Goal: Information Seeking & Learning: Learn about a topic

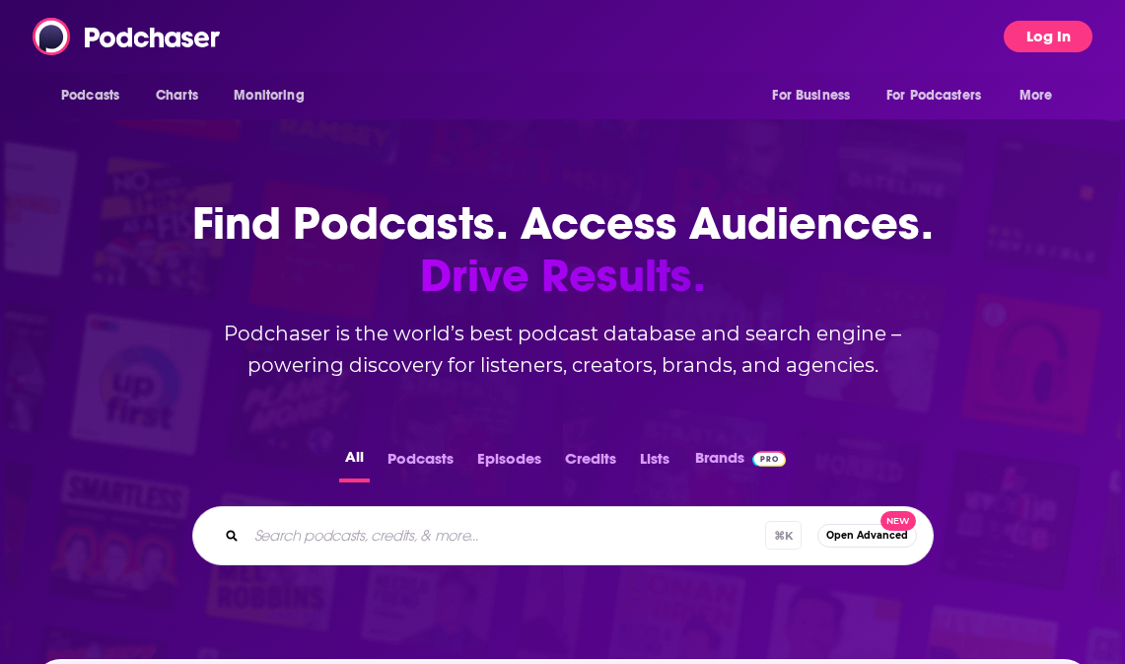
click at [1062, 43] on button "Log In" at bounding box center [1048, 37] width 89 height 32
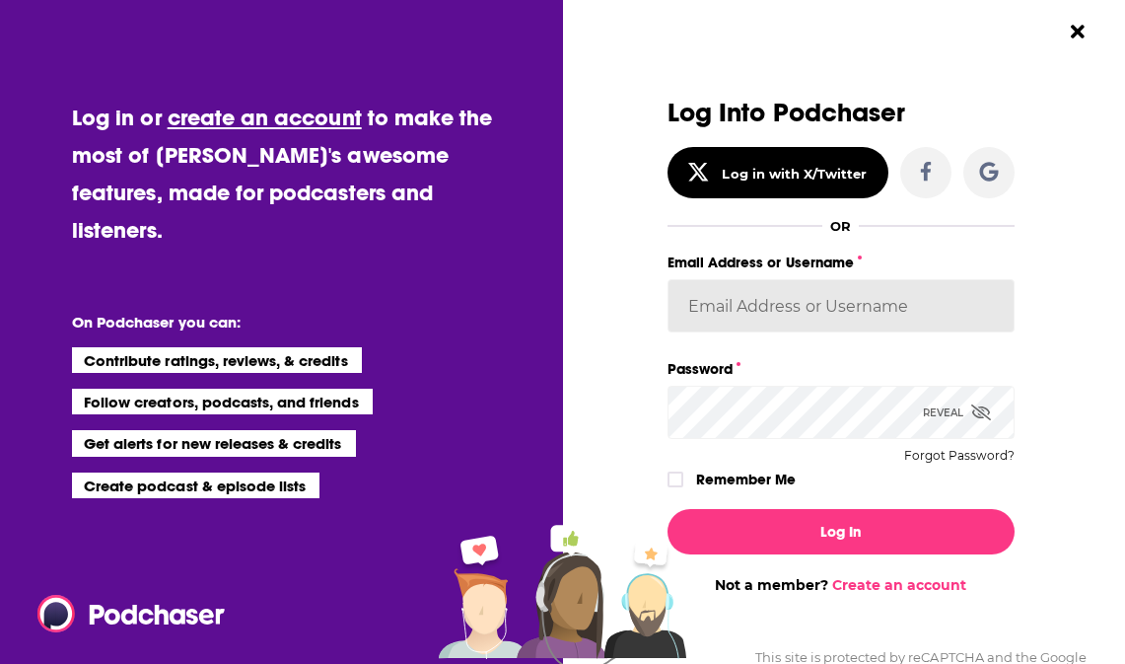
click at [810, 314] on input "Email Address or Username" at bounding box center [840, 305] width 347 height 53
click at [804, 302] on input "Email Address or Username" at bounding box center [840, 305] width 347 height 53
type input "[EMAIL_ADDRESS][DOMAIN_NAME]"
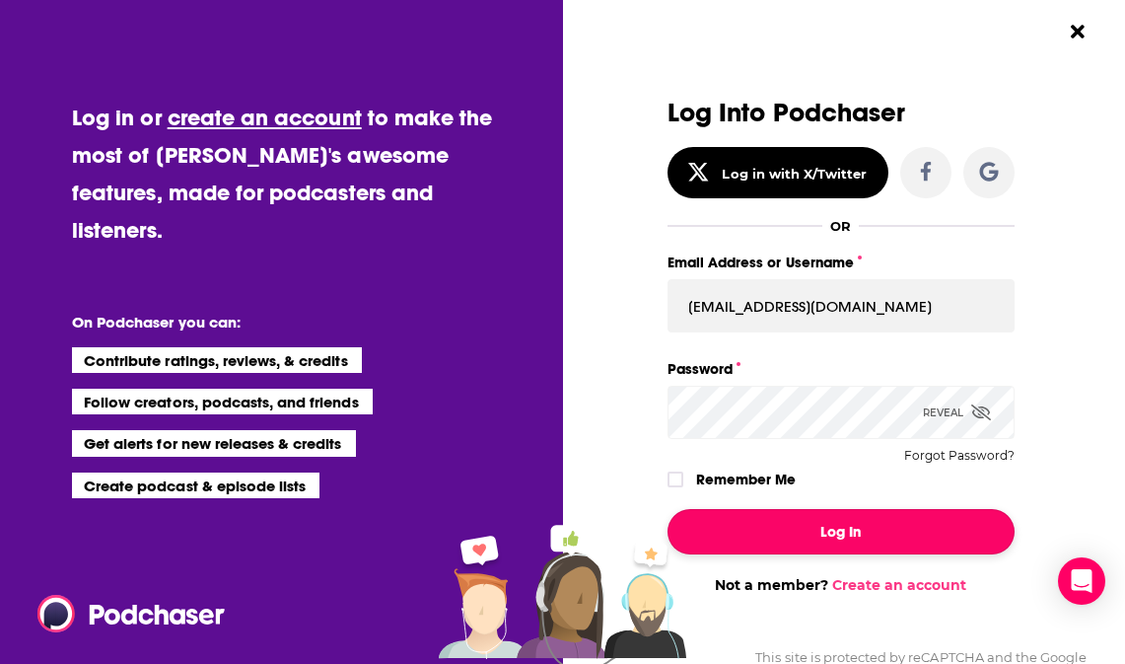
click at [823, 521] on button "Log In" at bounding box center [840, 531] width 347 height 45
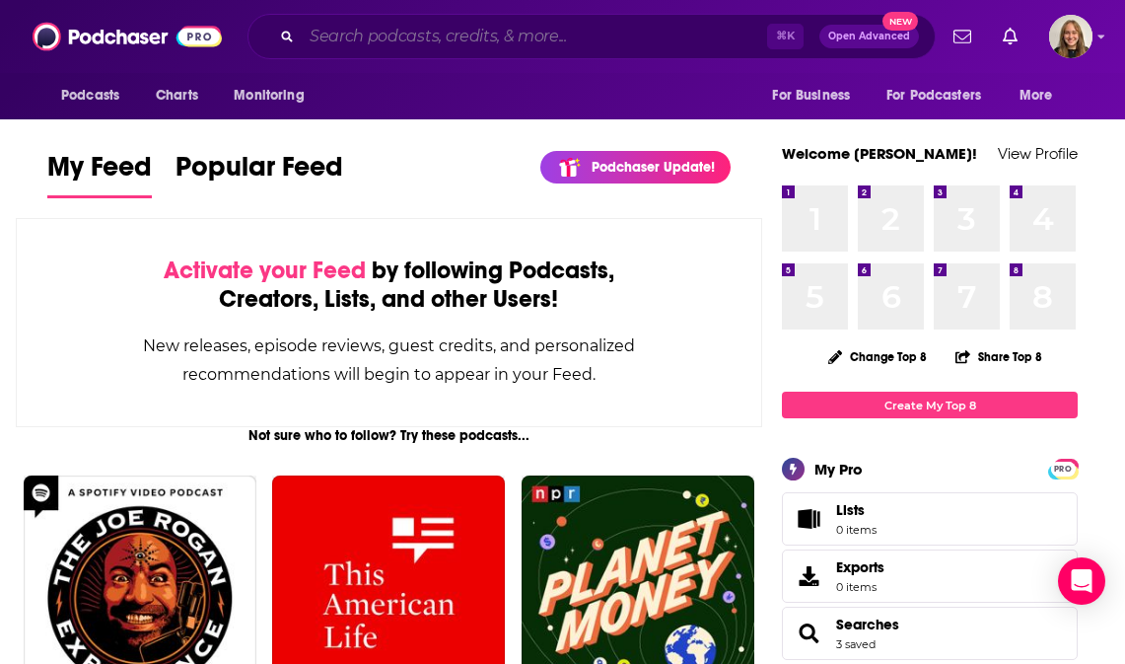
click at [358, 35] on input "Search podcasts, credits, & more..." at bounding box center [534, 37] width 465 height 32
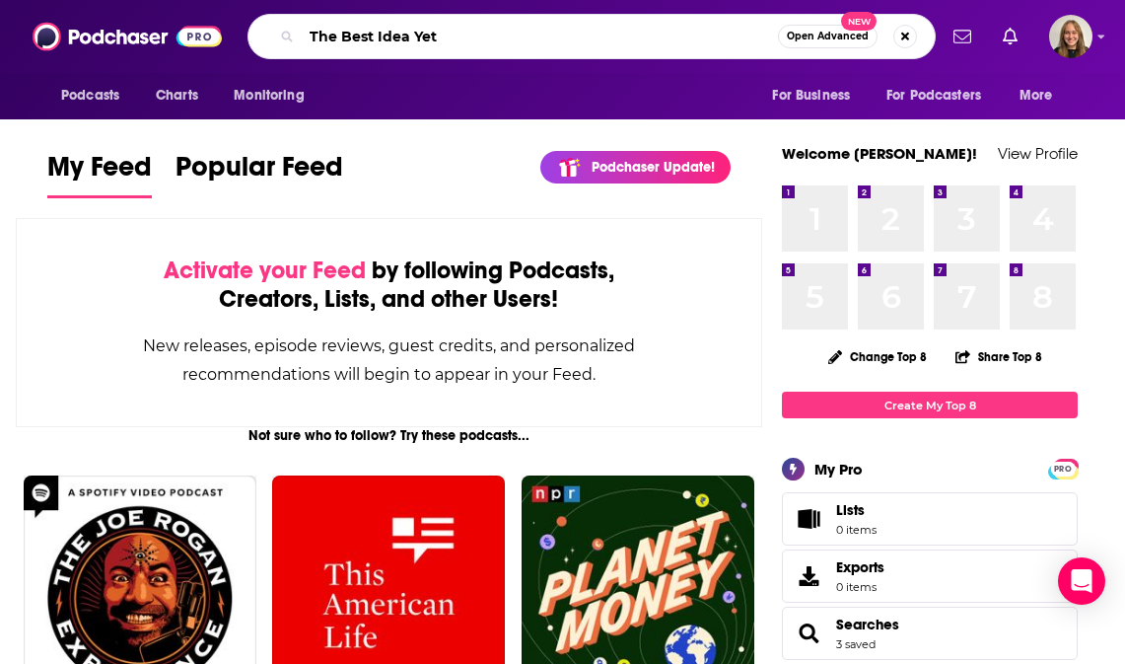
type input "The Best Idea Yet"
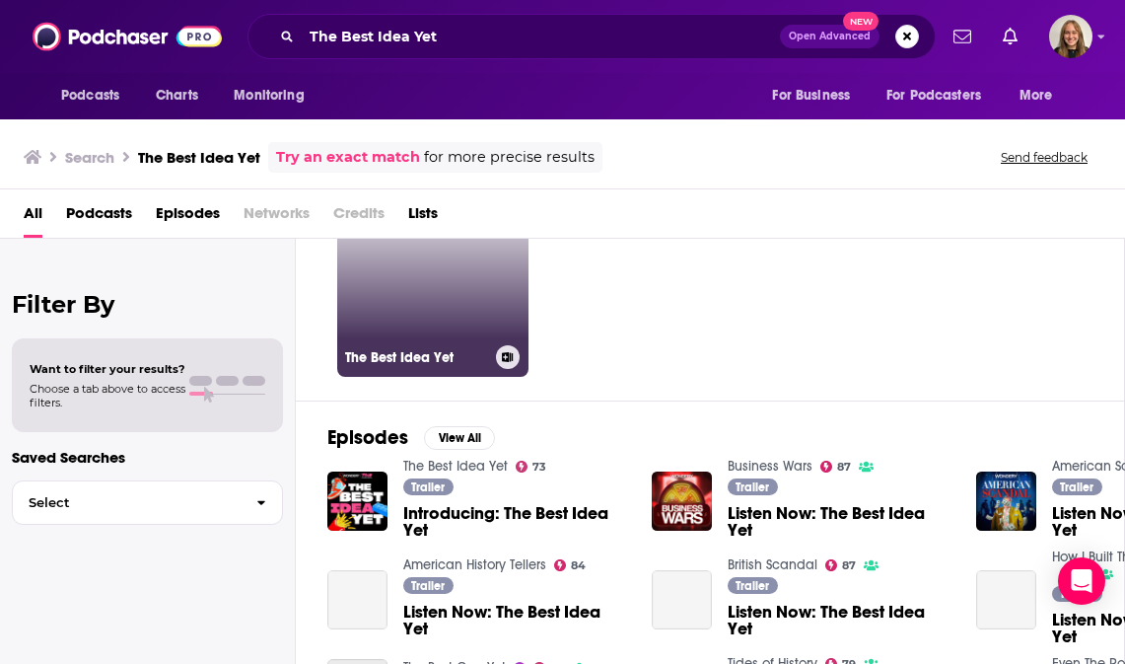
scroll to position [153, 0]
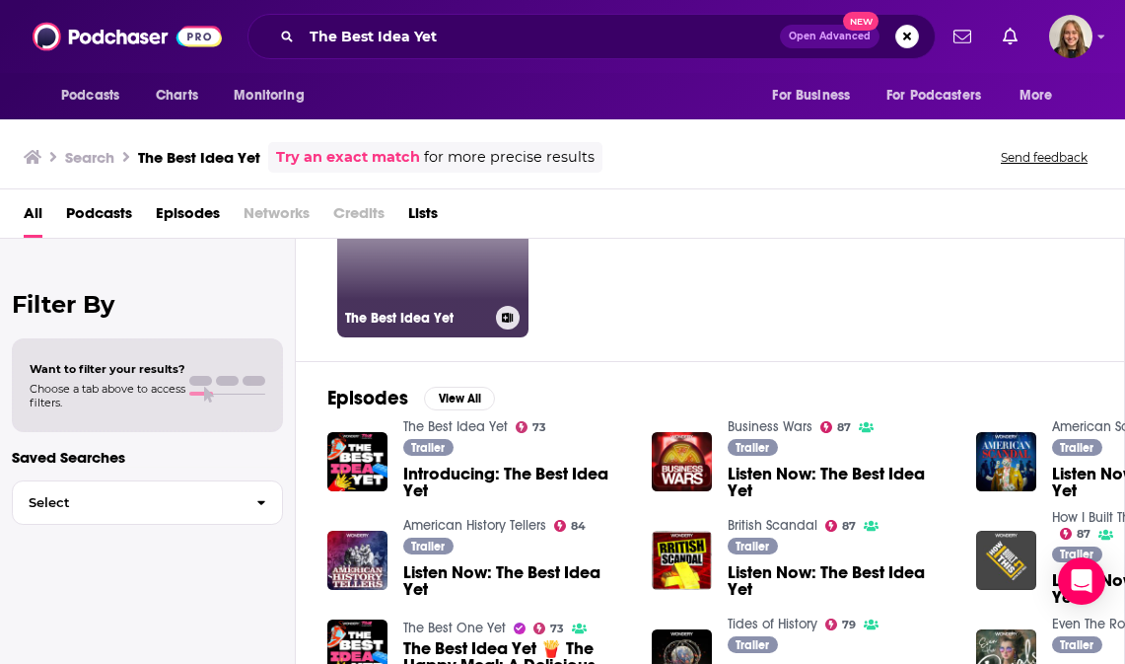
click at [399, 292] on link "73 The Best Idea Yet" at bounding box center [432, 241] width 191 height 191
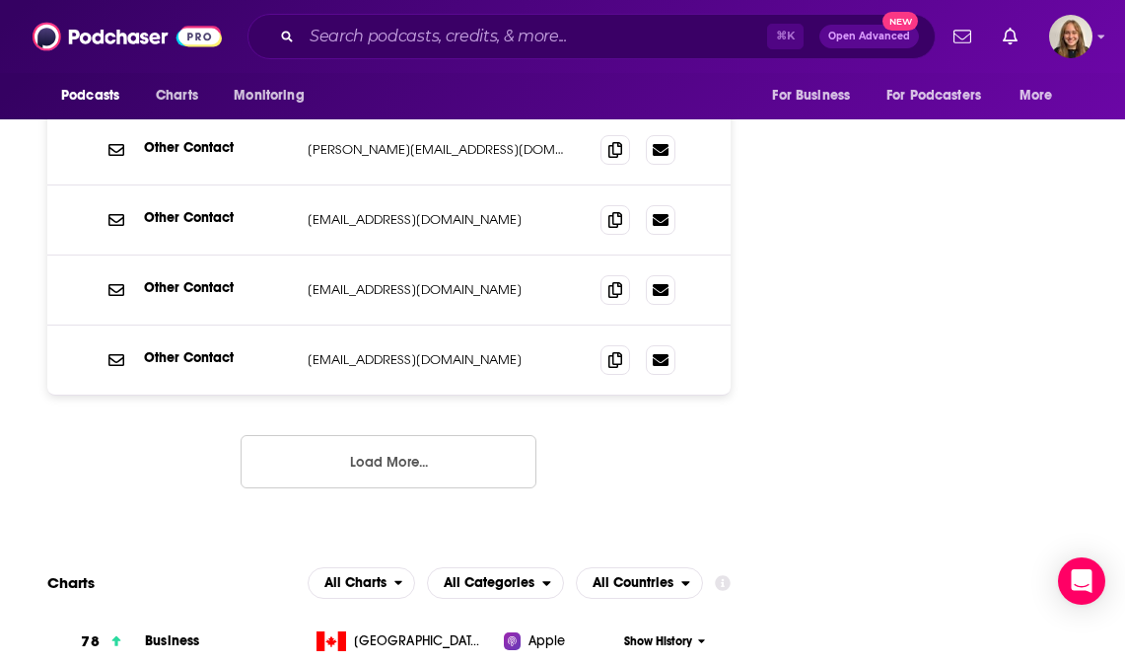
scroll to position [2045, 0]
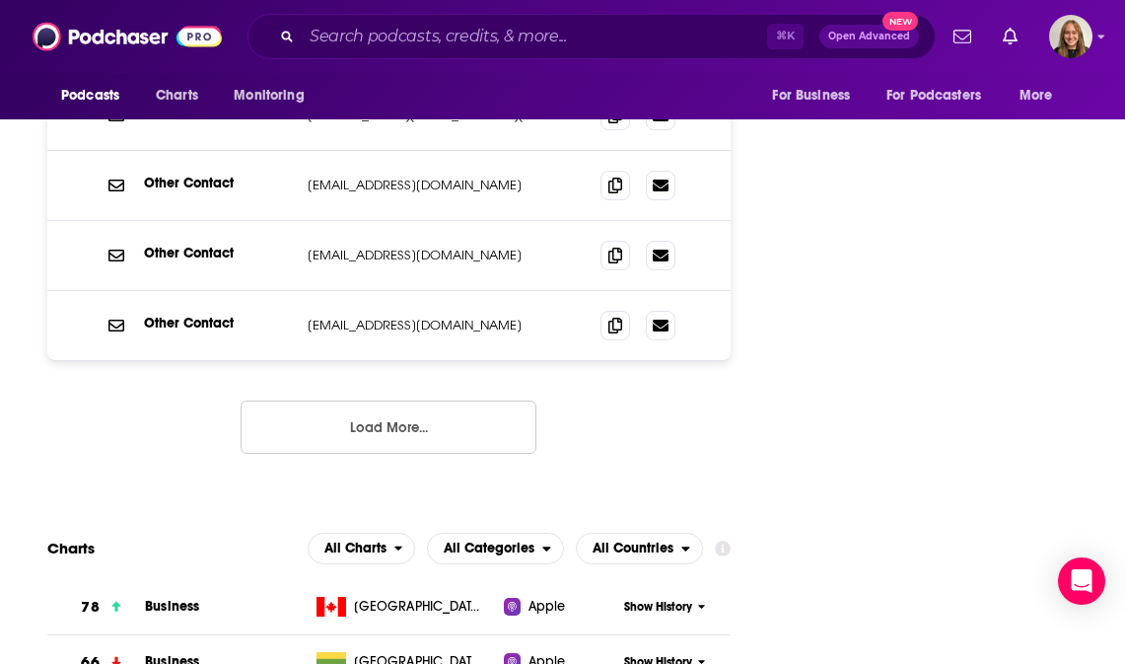
click at [351, 400] on button "Load More..." at bounding box center [389, 426] width 296 height 53
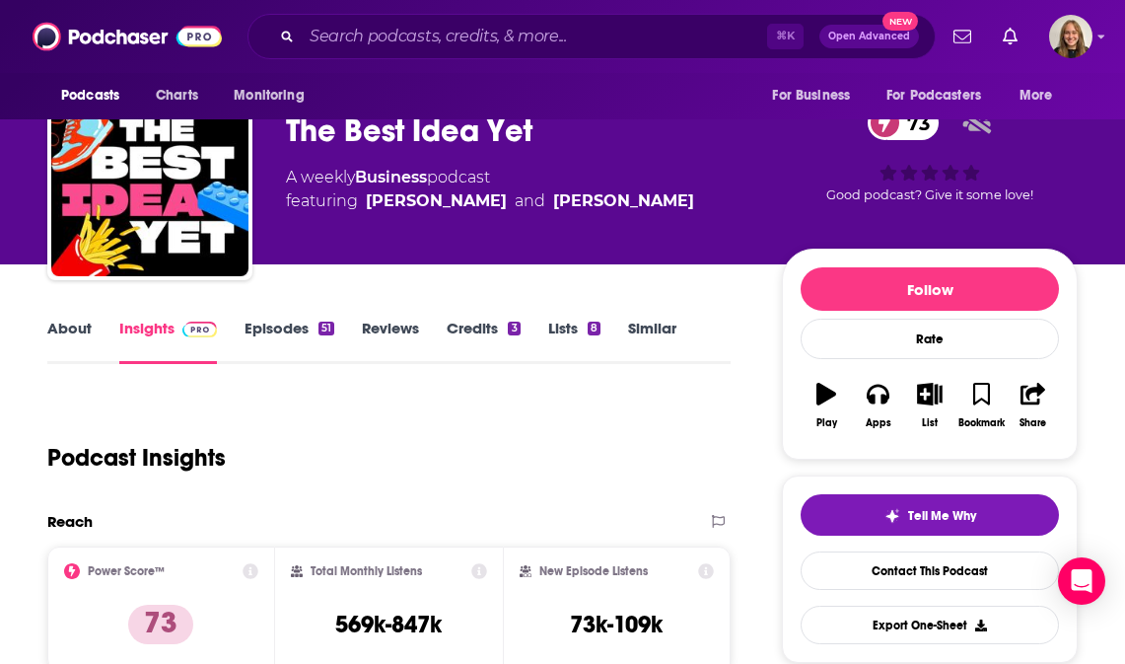
scroll to position [0, 0]
